Goal: Find contact information: Find contact information

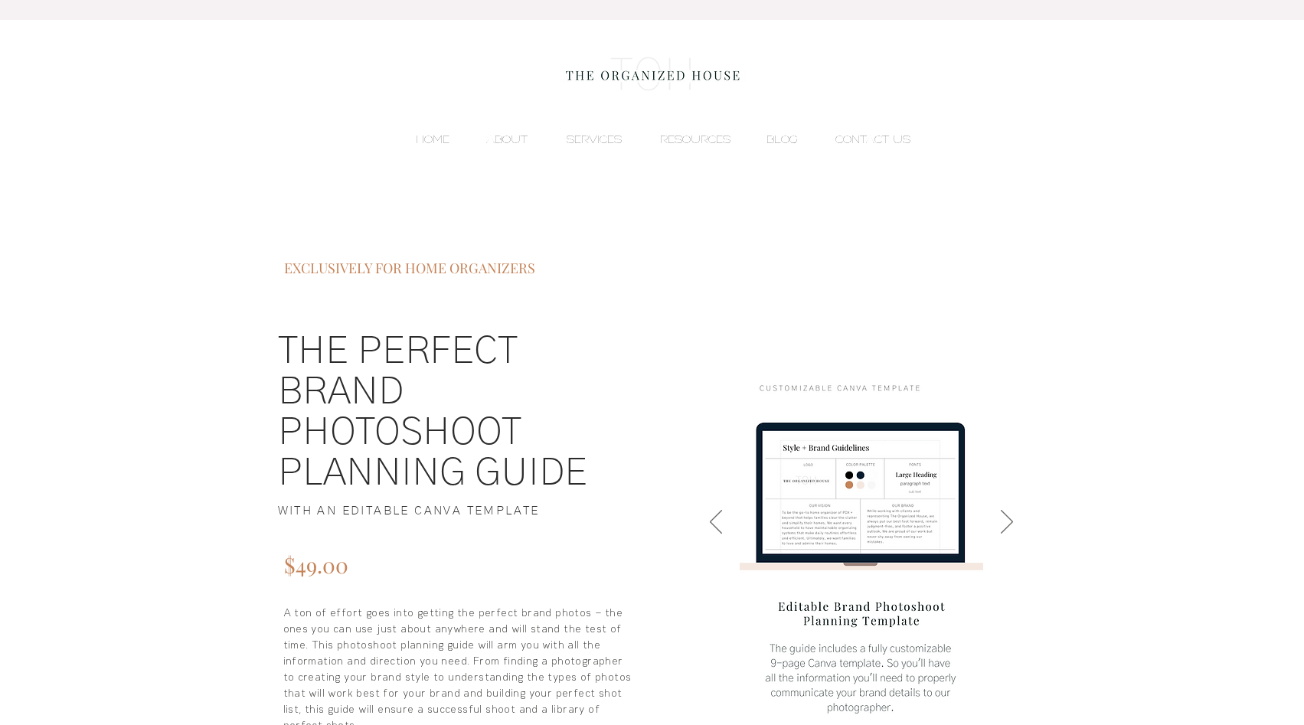
scroll to position [75, 0]
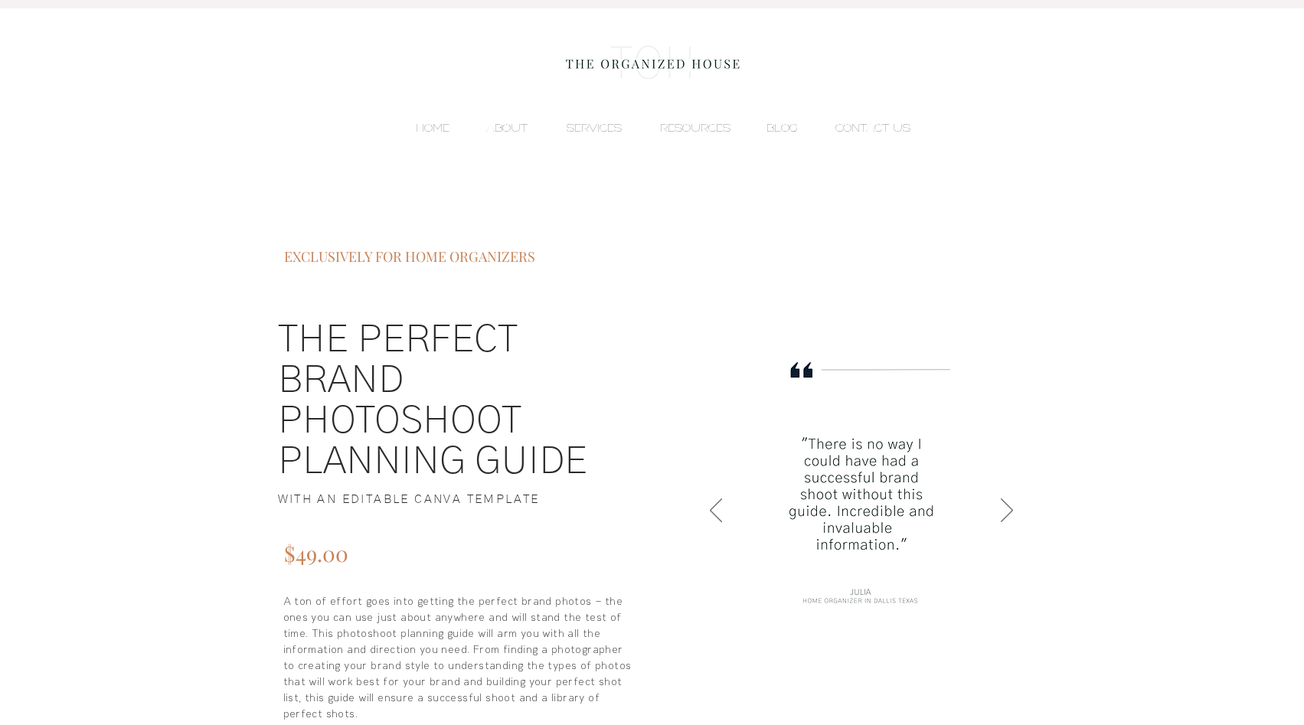
click at [407, 496] on span "WITH AN EDITABLE CANVA TEMPLATE" at bounding box center [409, 499] width 262 height 12
copy span "WITH AN EDITABLE CANVA TEMPLATE"
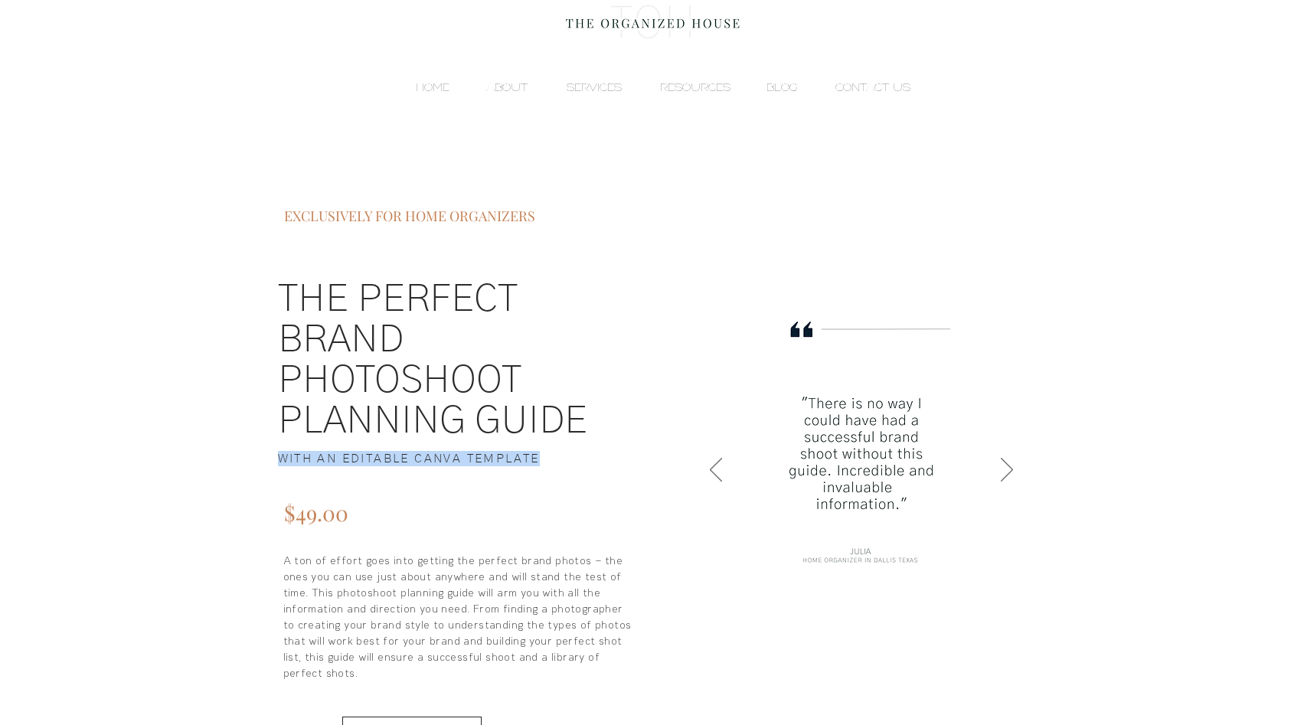
scroll to position [117, 0]
copy span "WITH AN EDITABLE CANVA TEMPLATE"
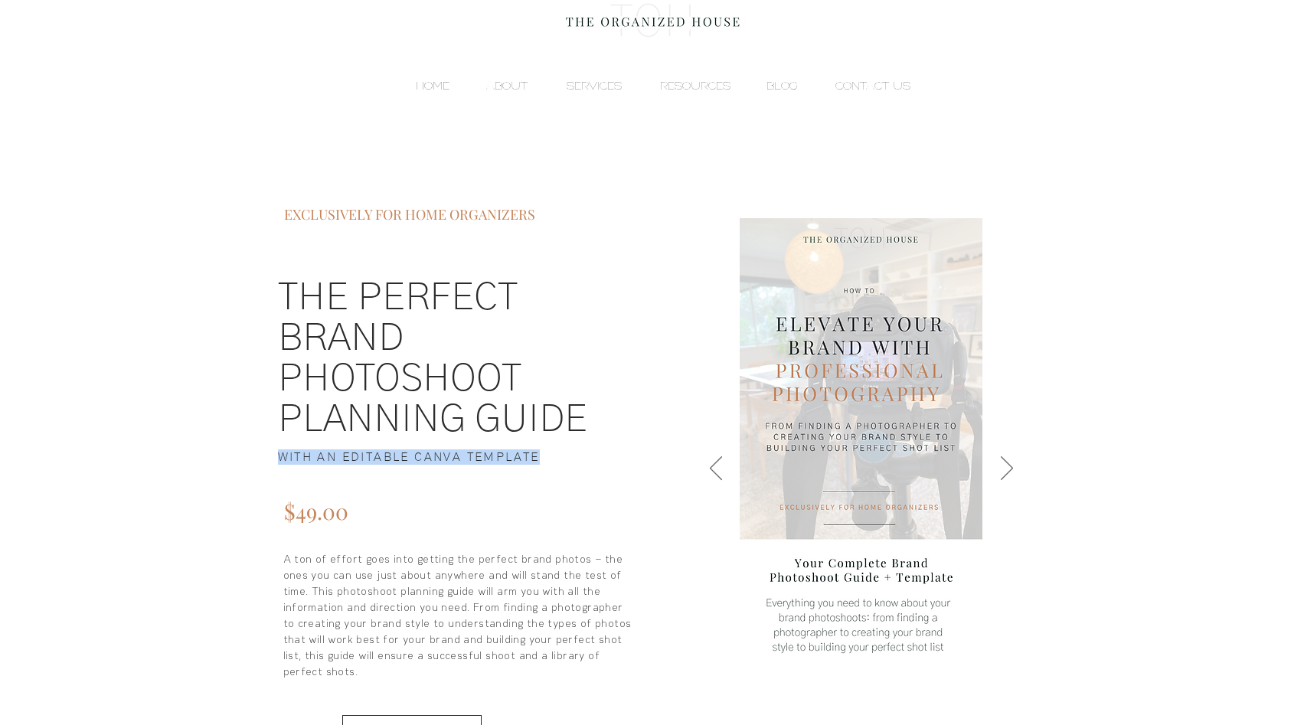
click at [433, 92] on p "HOME" at bounding box center [432, 85] width 49 height 23
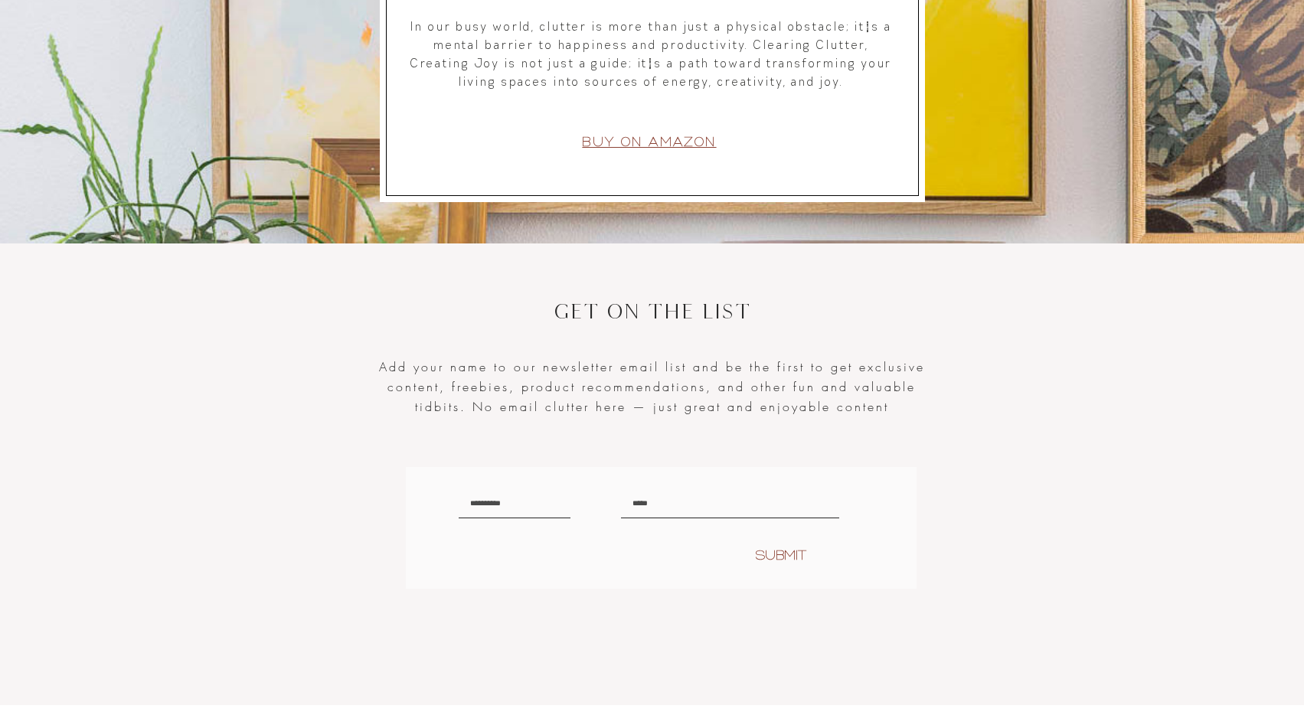
scroll to position [2911, 0]
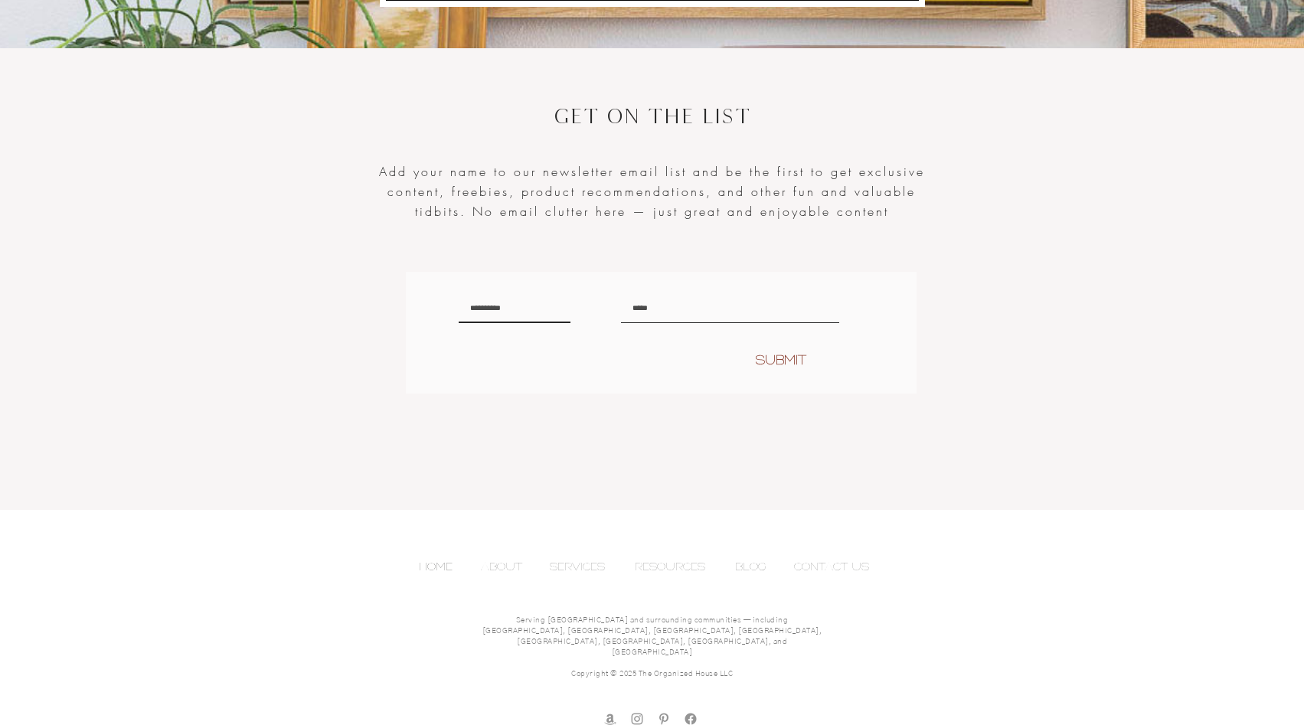
click at [479, 311] on input "text" at bounding box center [515, 309] width 112 height 28
type input "********"
type input "**********"
click at [727, 348] on button "SUBMIT" at bounding box center [781, 359] width 108 height 23
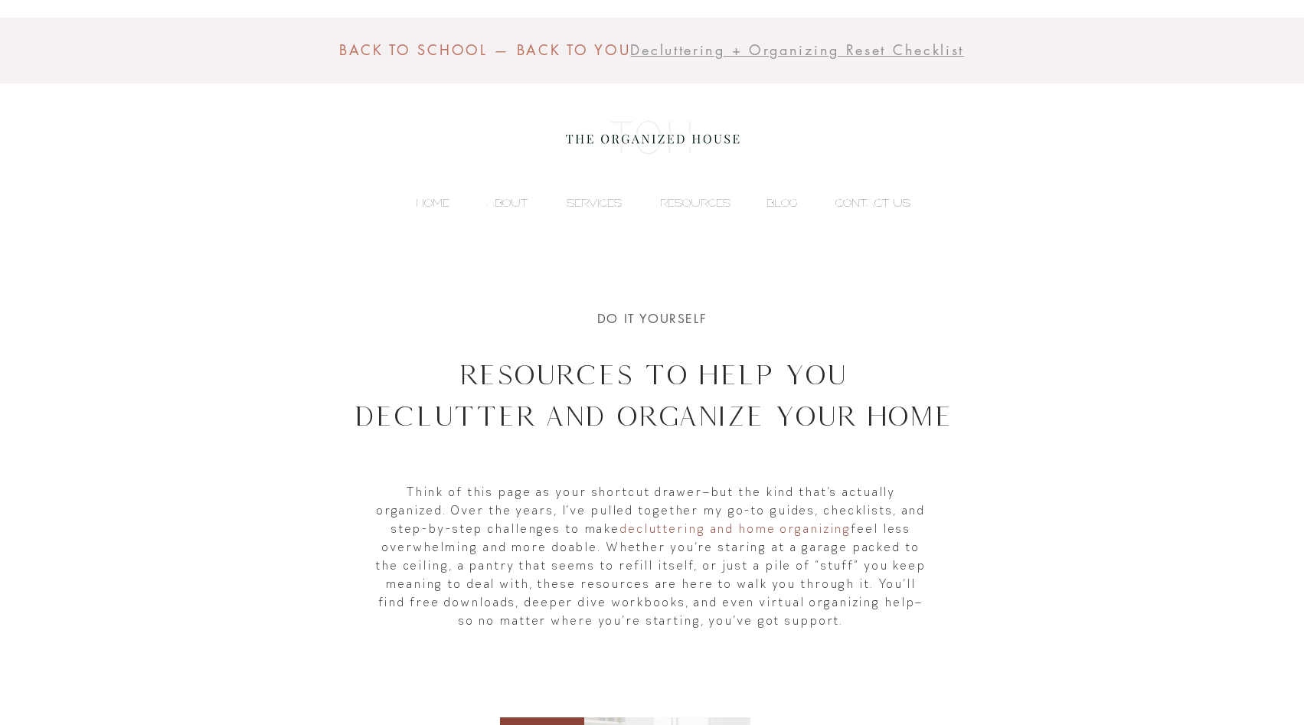
click at [865, 208] on p "CONTACT US" at bounding box center [873, 202] width 90 height 23
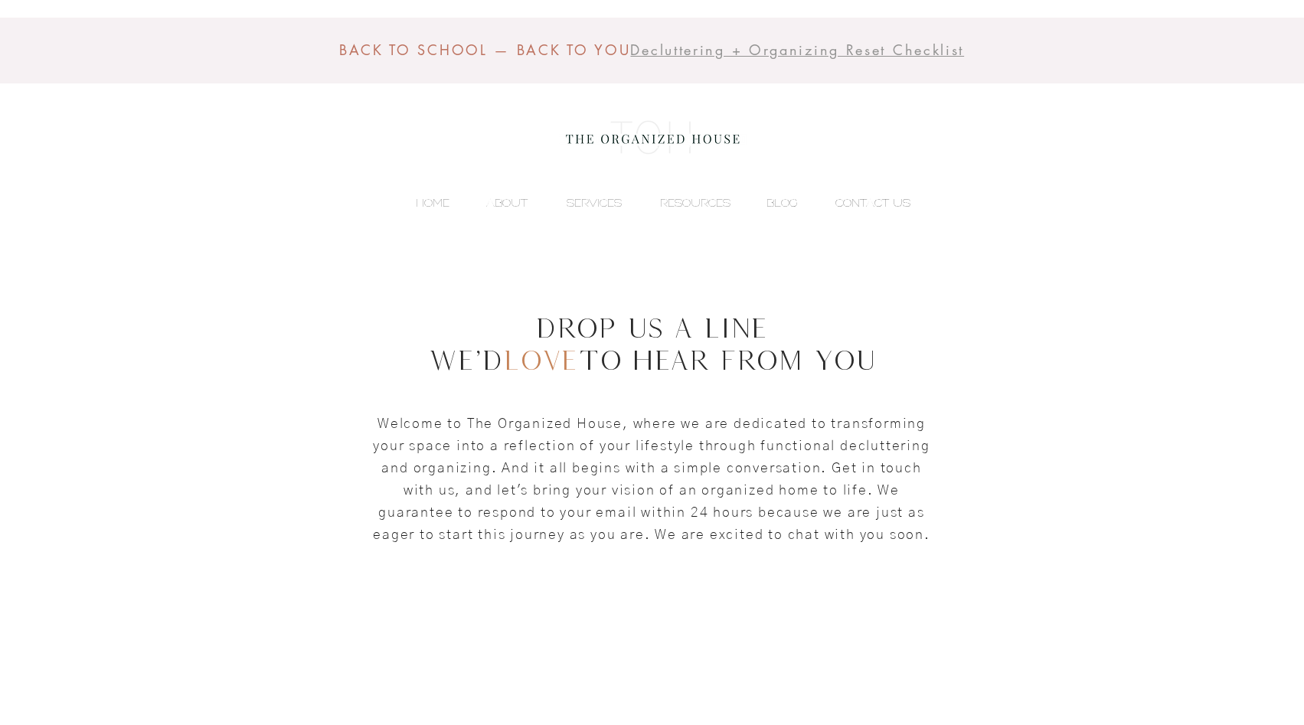
scroll to position [1, 0]
click at [579, 313] on span "Drop Us a Line We'd Love to Hear from You" at bounding box center [651, 343] width 447 height 64
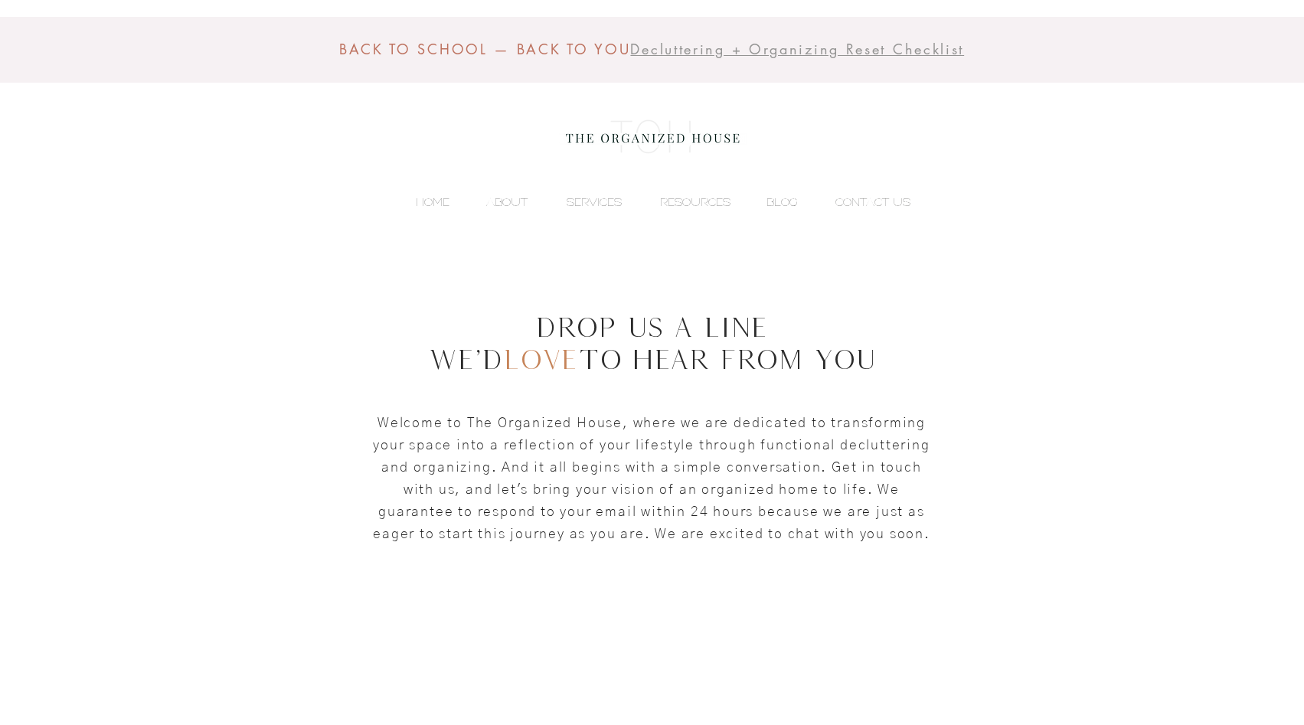
click at [720, 354] on span "Drop Us a Line We'd Love to Hear from You" at bounding box center [651, 343] width 447 height 64
drag, startPoint x: 884, startPoint y: 367, endPoint x: 502, endPoint y: 322, distance: 384.0
click at [502, 322] on h1 "Drop Us a Line We'd Love to Hear from You" at bounding box center [651, 343] width 749 height 64
copy span "Drop Us a Line We'd Love to Hear from You"
click at [484, 459] on span "Welcome to The Organized House, where we are dedicated to transforming your spa…" at bounding box center [651, 479] width 557 height 125
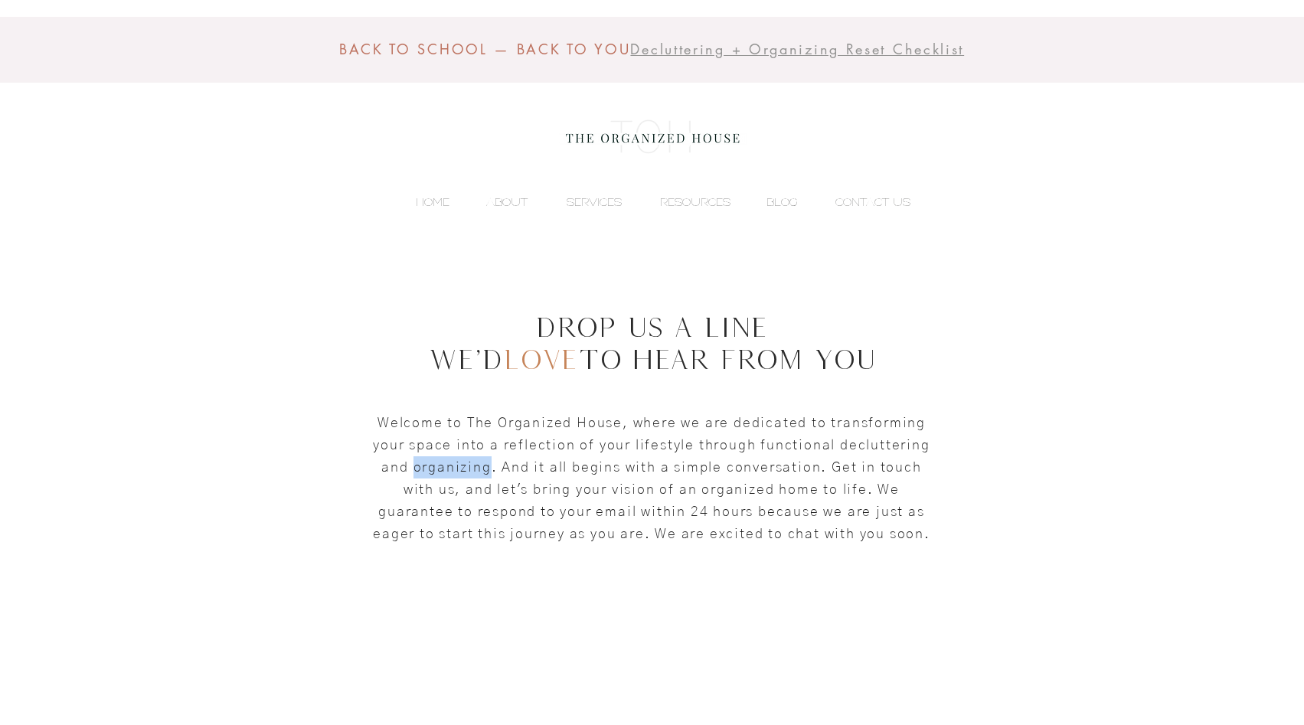
click at [484, 459] on span "Welcome to The Organized House, where we are dedicated to transforming your spa…" at bounding box center [651, 479] width 557 height 125
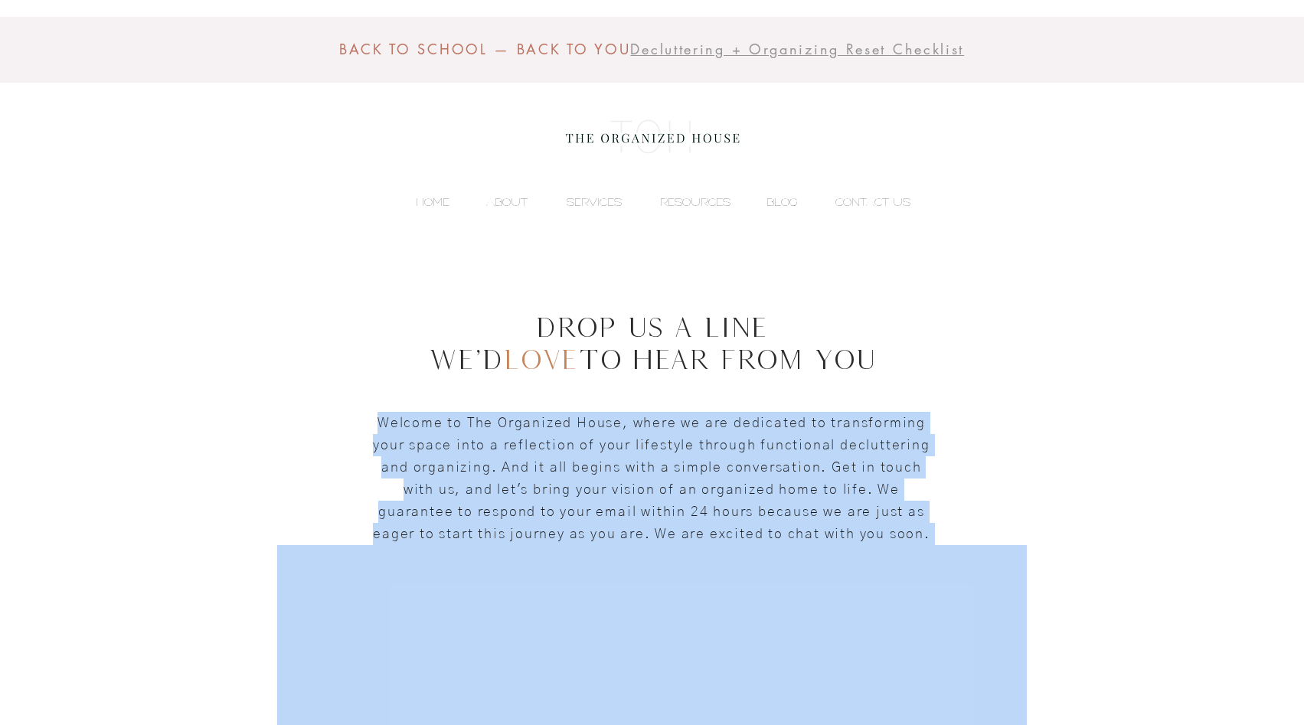
click at [484, 459] on span "Welcome to The Organized House, where we are dedicated to transforming your spa…" at bounding box center [651, 479] width 557 height 125
copy span "Welcome to The Organized House, where we are dedicated to transforming your spa…"
